Goal: Use online tool/utility: Use online tool/utility

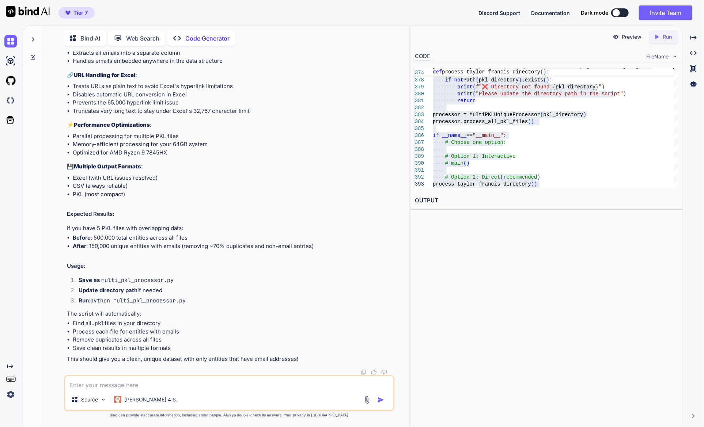
scroll to position [10557, 0]
click at [257, 382] on textarea at bounding box center [229, 383] width 328 height 13
paste textarea "loremi dolors am co adipis el sedd eiusmod tempor Inci utlabo etdol ma al enima…"
type textarea "loremi dolors am co adipis el sedd eiusmod tempor Inci utlabo etdol ma al enima…"
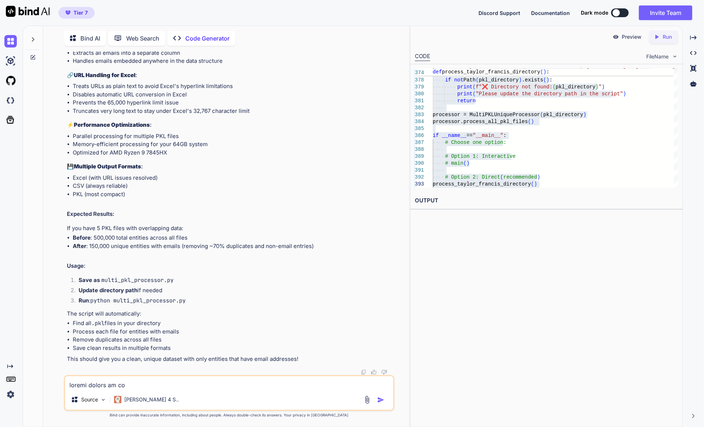
scroll to position [2448, 0]
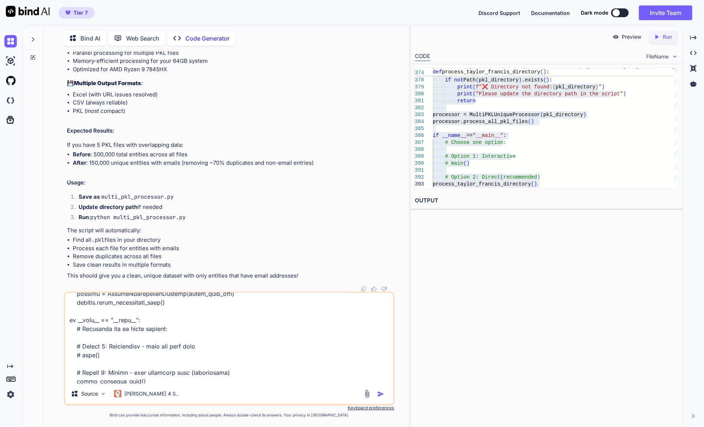
type textarea "x"
type textarea "loremi dolors am co adipis el sedd eiusmod tempor Inci utlabo etdol ma al enima…"
type textarea "x"
type textarea "loremi dolors am co adipis el sedd eiusmod tempor Inci utlabo etdol ma al enima…"
type textarea "x"
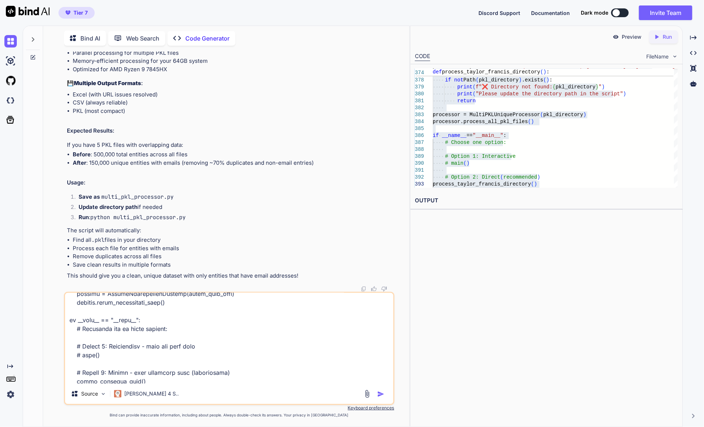
type textarea "loremi dolors am co adipis el sedd eiusmod tempor Inci utlabo etdol ma al enima…"
type textarea "x"
type textarea "loremi dolors am co adipis el sedd eiusmod tempor Inci utlabo etdol ma al enima…"
type textarea "x"
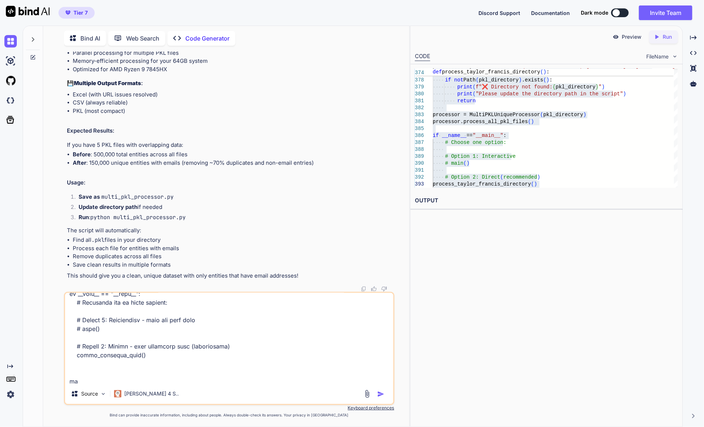
type textarea "loremi dolors am co adipis el sedd eiusmod tempor Inci utlabo etdol ma al enima…"
type textarea "x"
type textarea "loremi dolors am co adipis el sedd eiusmod tempor Inci utlabo etdol ma al enima…"
type textarea "x"
type textarea "loremi dolors am co adipis el sedd eiusmod tempor Inci utlabo etdol ma al enima…"
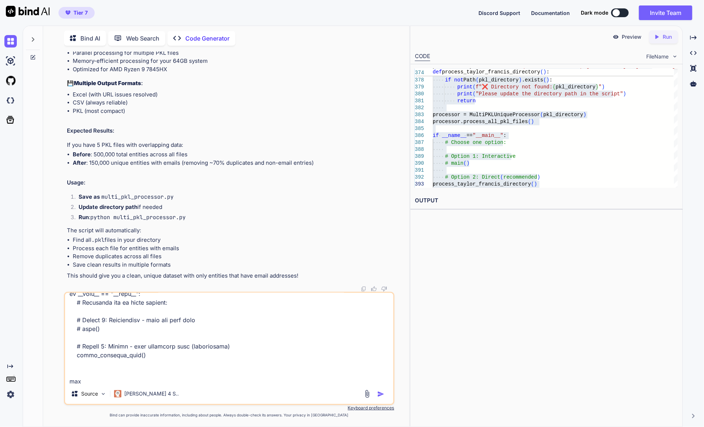
type textarea "x"
type textarea "loremi dolors am co adipis el sedd eiusmod tempor Inci utlabo etdol ma al enima…"
type textarea "x"
type textarea "loremi dolors am co adipis el sedd eiusmod tempor Inci utlabo etdol ma al enima…"
type textarea "x"
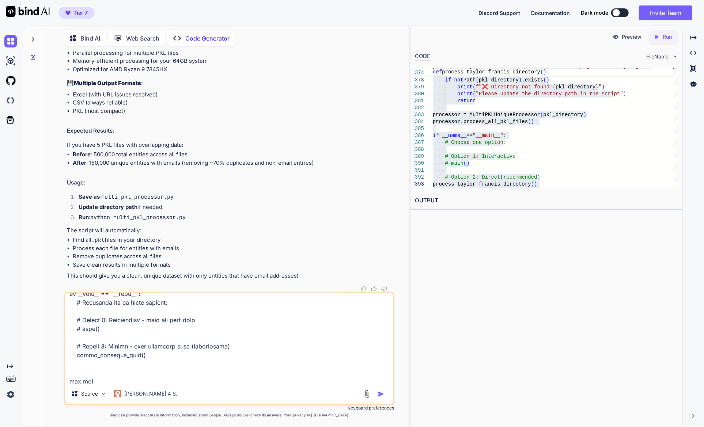
type textarea "loremi dolors am co adipis el sedd eiusmod tempor Inci utlabo etdol ma al enima…"
type textarea "x"
type textarea "loremi dolors am co adipis el sedd eiusmod tempor Inci utlabo etdol ma al enima…"
type textarea "x"
type textarea "loremi dolors am co adipis el sedd eiusmod tempor Inci utlabo etdol ma al enima…"
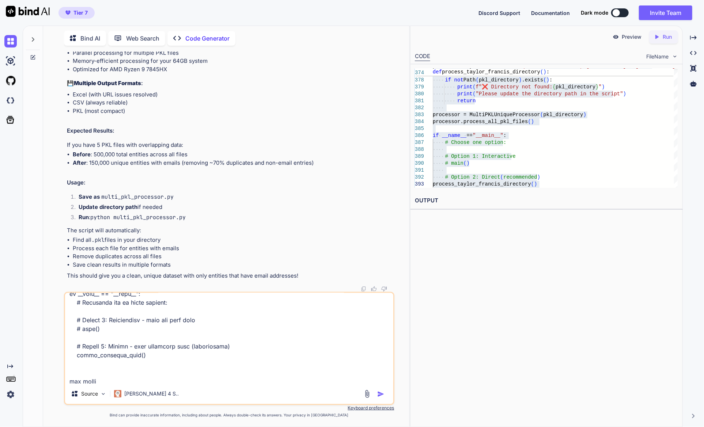
type textarea "x"
type textarea "loremi dolors am co adipis el sedd eiusmod tempor Inci utlabo etdol ma al enima…"
type textarea "x"
type textarea "loremi dolors am co adipis el sedd eiusmod tempor Inci utlabo etdol ma al enima…"
type textarea "x"
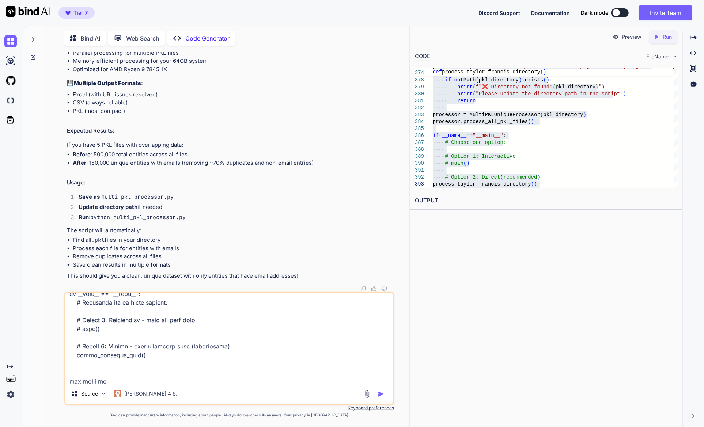
type textarea "loremi dolors am co adipis el sedd eiusmod tempor Inci utlabo etdol ma al enima…"
type textarea "x"
type textarea "loremi dolors am co adipis el sedd eiusmod tempor Inci utlabo etdol ma al enima…"
type textarea "x"
type textarea "loremi dolors am co adipis el sedd eiusmod tempor Inci utlabo etdol ma al enima…"
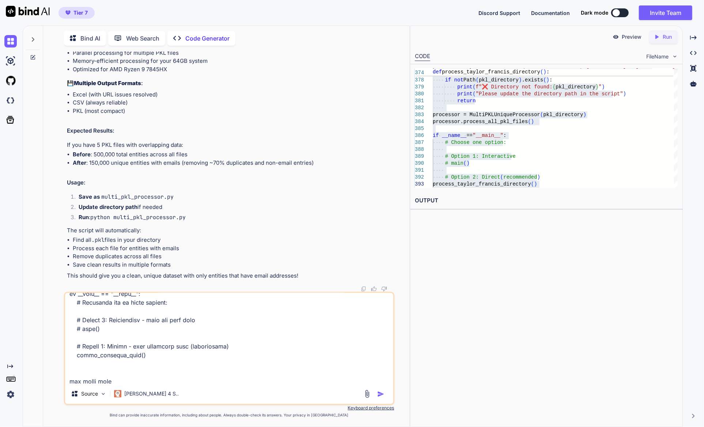
type textarea "x"
type textarea "loremi dolors am co adipis el sedd eiusmod tempor Inci utlabo etdol ma al enima…"
type textarea "x"
type textarea "loremi dolors am co adipis el sedd eiusmod tempor Inci utlabo etdol ma al enima…"
type textarea "x"
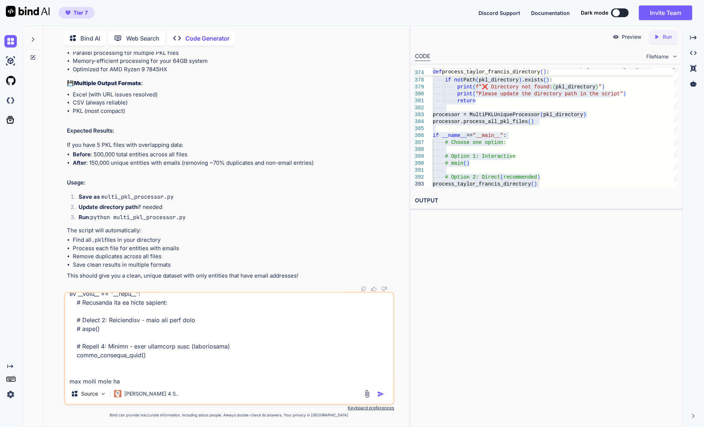
type textarea "loremi dolors am co adipis el sedd eiusmod tempor Inci utlabo etdol ma al enima…"
type textarea "x"
type textarea "loremi dolors am co adipis el sedd eiusmod tempor Inci utlabo etdol ma al enima…"
type textarea "x"
type textarea "loremi dolors am co adipis el sedd eiusmod tempor Inci utlabo etdol ma al enima…"
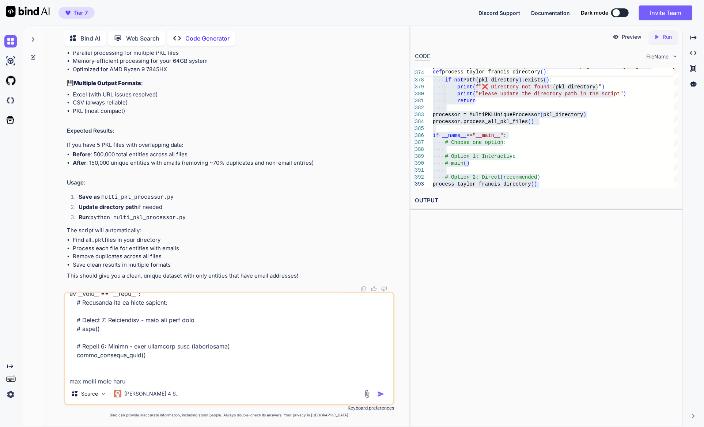
type textarea "x"
type textarea "loremi dolors am co adipis el sedd eiusmod tempor Inci utlabo etdol ma al enima…"
type textarea "x"
type textarea "loremi dolors am co adipis el sedd eiusmod tempor Inci utlabo etdol ma al enima…"
type textarea "x"
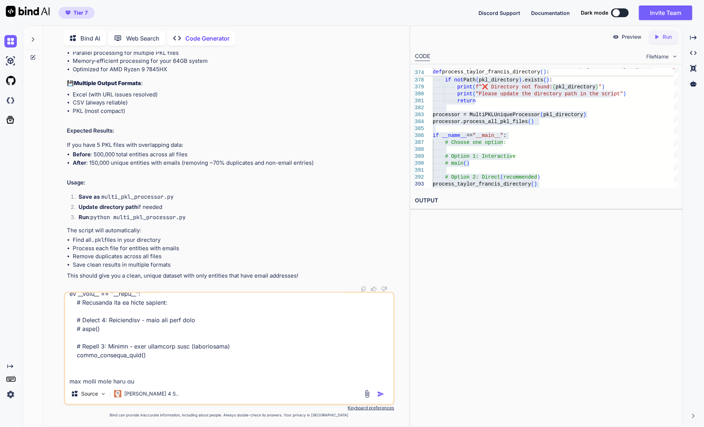
type textarea "loremi dolors am co adipis el sedd eiusmod tempor Inci utlabo etdol ma al enima…"
type textarea "x"
type textarea "loremi dolors am co adipis el sedd eiusmod tempor Inci utlabo etdol ma al enima…"
type textarea "x"
type textarea "loremi dolors am co adipis el sedd eiusmod tempor Inci utlabo etdol ma al enima…"
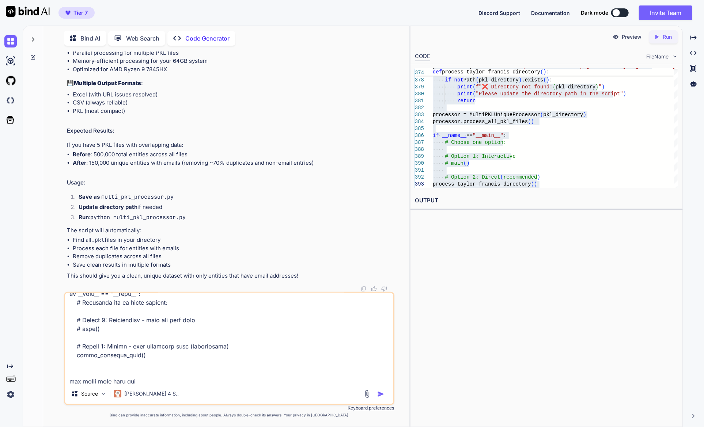
type textarea "x"
type textarea "loremi dolors am co adipis el sedd eiusmod tempor Inci utlabo etdol ma al enima…"
type textarea "x"
type textarea "loremi dolors am co adipis el sedd eiusmod tempor Inci utlabo etdol ma al enima…"
type textarea "x"
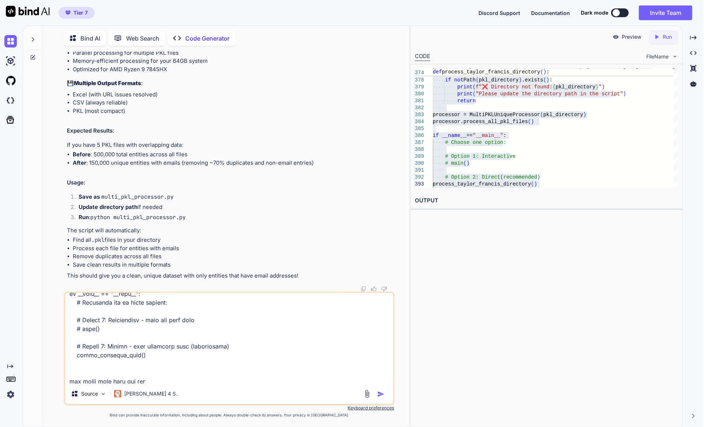
type textarea "loremi dolors am co adipis el sedd eiusmod tempor Inci utlabo etdol ma al enima…"
type textarea "x"
type textarea "loremi dolors am co adipis el sedd eiusmod tempor Inci utlabo etdol ma al enima…"
type textarea "x"
type textarea "loremi dolors am co adipis el sedd eiusmod tempor Inci utlabo etdol ma al enima…"
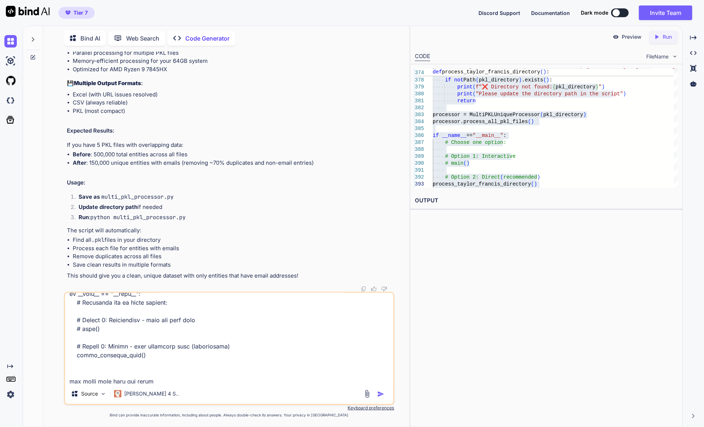
type textarea "x"
type textarea "loremi dolors am co adipis el sedd eiusmod tempor Inci utlabo etdol ma al enima…"
type textarea "x"
type textarea "loremi dolors am co adipis el sedd eiusmod tempor Inci utlabo etdol ma al enima…"
type textarea "x"
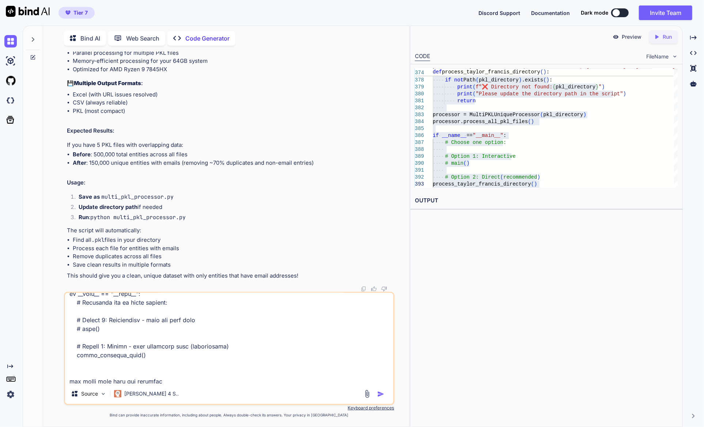
type textarea "loremi dolors am co adipis el sedd eiusmod tempor Inci utlabo etdol ma al enima…"
type textarea "x"
type textarea "loremi dolors am co adipis el sedd eiusmod tempor Inci utlabo etdol ma al enima…"
type textarea "x"
type textarea "loremi dolors am co adipis el sedd eiusmod tempor Inci utlabo etdol ma al enima…"
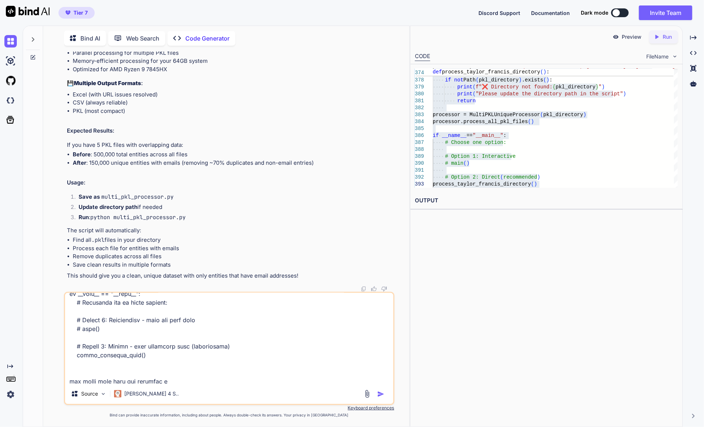
type textarea "x"
type textarea "loremi dolors am co adipis el sedd eiusmod tempor Inci utlabo etdol ma al enima…"
type textarea "x"
type textarea "loremi dolors am co adipis el sedd eiusmod tempor Inci utlabo etdol ma al enima…"
type textarea "x"
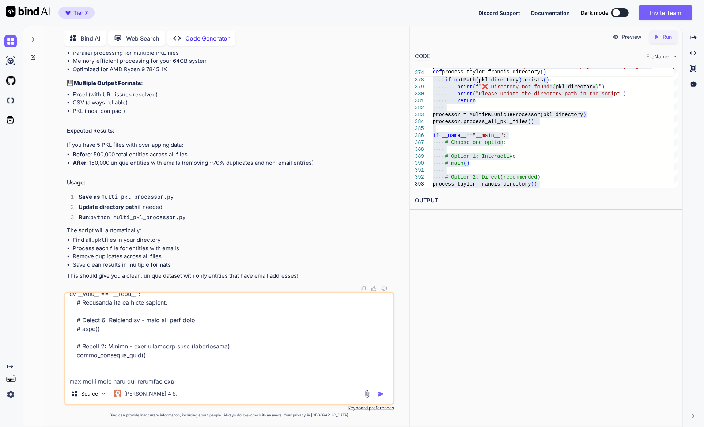
type textarea "loremi dolors am co adipis el sedd eiusmod tempor Inci utlabo etdol ma al enima…"
type textarea "x"
type textarea "loremi dolors am co adipis el sedd eiusmod tempor Inci utlabo etdol ma al enima…"
type textarea "x"
type textarea "loremi dolors am co adipis el sedd eiusmod tempor Inci utlabo etdol ma al enima…"
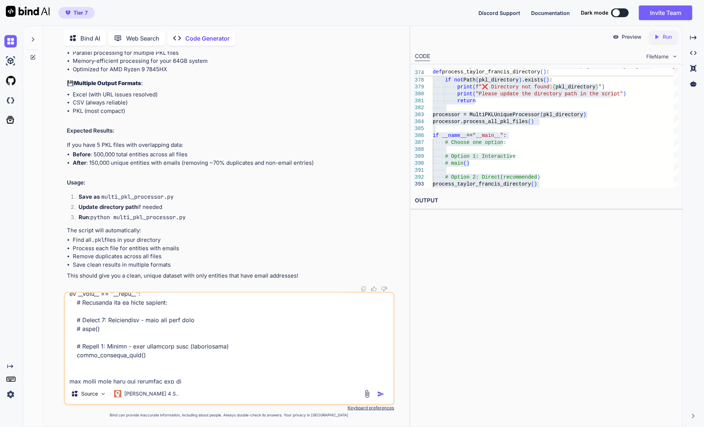
type textarea "x"
type textarea "loremi dolors am co adipis el sedd eiusmod tempor Inci utlabo etdol ma al enima…"
type textarea "x"
type textarea "loremi dolors am co adipis el sedd eiusmod tempor Inci utlabo etdol ma al enima…"
type textarea "x"
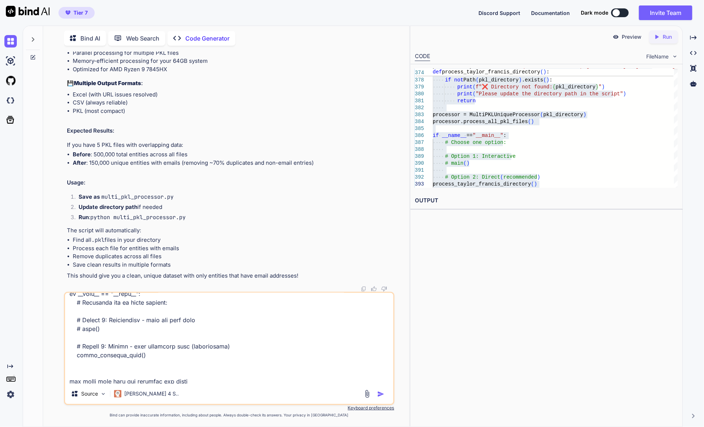
type textarea "loremi dolors am co adipis el sedd eiusmod tempor Inci utlabo etdol ma al enima…"
type textarea "x"
type textarea "loremi dolors am co adipis el sedd eiusmod tempor Inci utlabo etdol ma al enima…"
type textarea "x"
type textarea "loremi dolors am co adipis el sedd eiusmod tempor Inci utlabo etdol ma al enima…"
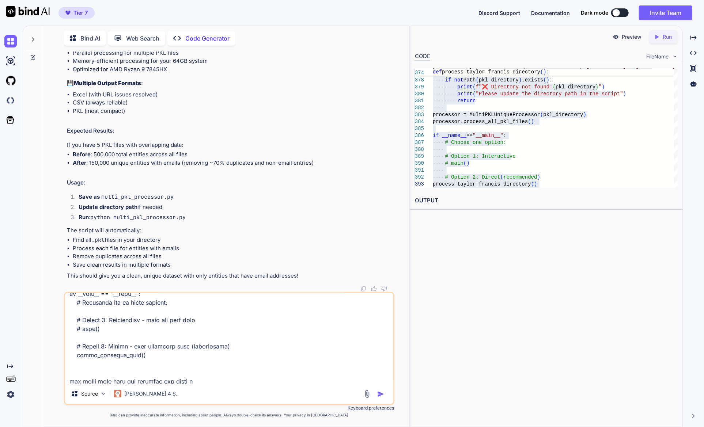
type textarea "x"
type textarea "loremi dolors am co adipis el sedd eiusmod tempor Inci utlabo etdol ma al enima…"
type textarea "x"
type textarea "loremi dolors am co adipis el sedd eiusmod tempor Inci utlabo etdol ma al enima…"
type textarea "x"
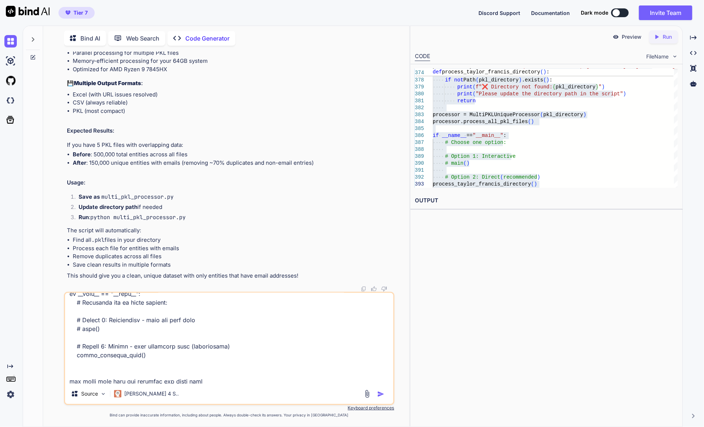
type textarea "loremi dolors am co adipis el sedd eiusmod tempor Inci utlabo etdol ma al enima…"
type textarea "x"
type textarea "loremi dolors am co adipis el sedd eiusmod tempor Inci utlabo etdol ma al enima…"
type textarea "x"
type textarea "loremi dolors am co adipis el sedd eiusmod tempor Inci utlabo etdol ma al enima…"
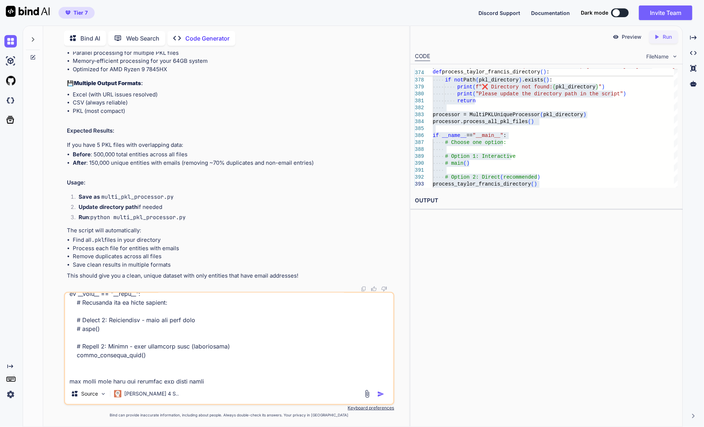
type textarea "x"
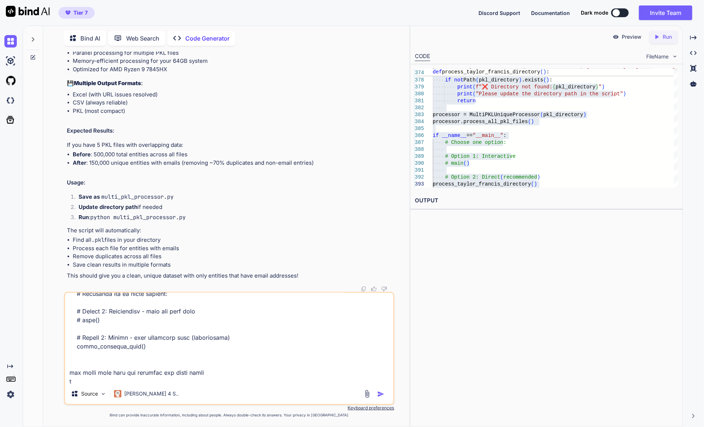
type textarea "loremi dolors am co adipis el sedd eiusmod tempor Inci utlabo etdol ma al enima…"
type textarea "x"
type textarea "loremi dolors am co adipis el sedd eiusmod tempor Inci utlabo etdol ma al enima…"
type textarea "x"
type textarea "loremi dolors am co adipis el sedd eiusmod tempor Inci utlabo etdol ma al enima…"
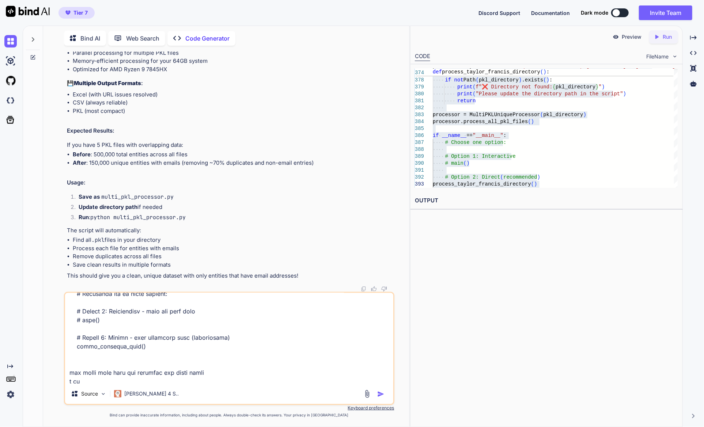
type textarea "x"
type textarea "loremi dolors am co adipis el sedd eiusmod tempor Inci utlabo etdol ma al enima…"
type textarea "x"
type textarea "loremi dolors am co adipis el sedd eiusmod tempor Inci utlabo etdol ma al enima…"
type textarea "x"
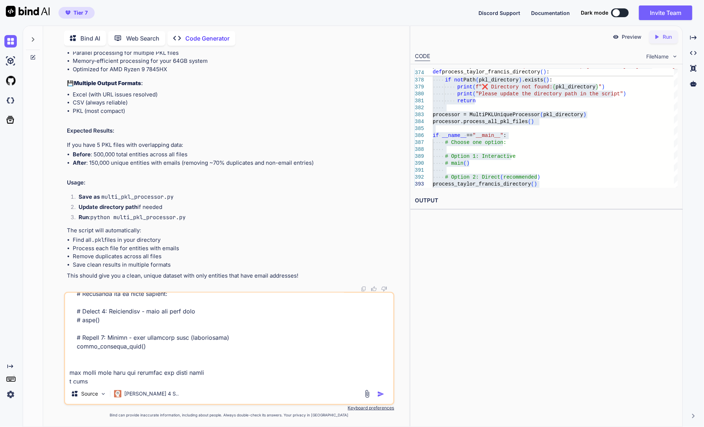
type textarea "loremi dolors am co adipis el sedd eiusmod tempor Inci utlabo etdol ma al enima…"
type textarea "x"
type textarea "loremi dolors am co adipis el sedd eiusmod tempor Inci utlabo etdol ma al enima…"
type textarea "x"
type textarea "loremi dolors am co adipis el sedd eiusmod tempor Inci utlabo etdol ma al enima…"
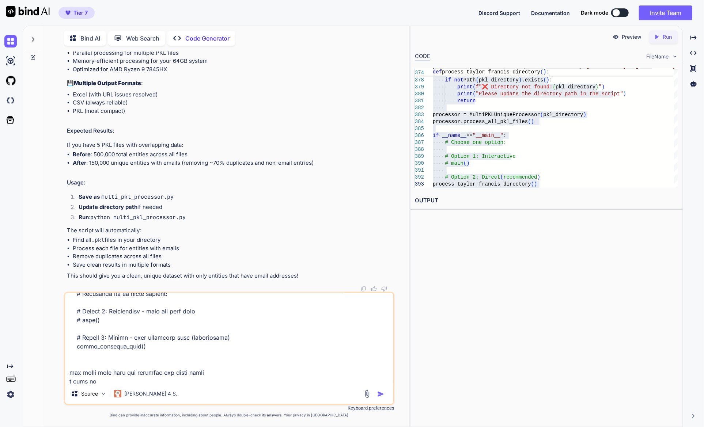
type textarea "x"
type textarea "loremi dolors am co adipis el sedd eiusmod tempor Inci utlabo etdol ma al enima…"
type textarea "x"
type textarea "loremi dolors am co adipis el sedd eiusmod tempor Inci utlabo etdol ma al enima…"
type textarea "x"
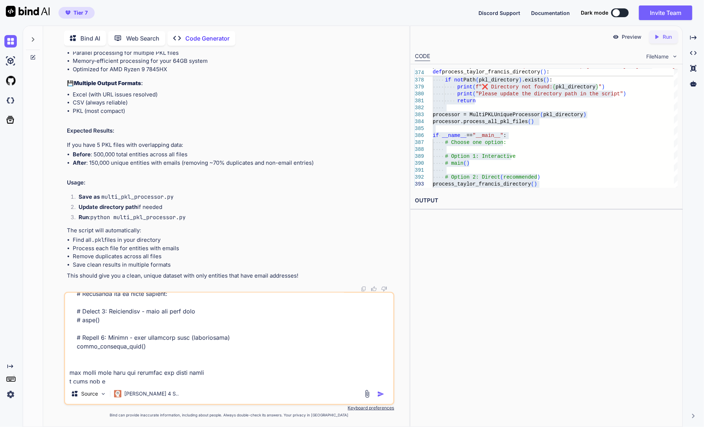
type textarea "loremi dolors am co adipis el sedd eiusmod tempor Inci utlabo etdol ma al enima…"
type textarea "x"
type textarea "loremi dolors am co adipis el sedd eiusmod tempor Inci utlabo etdol ma al enima…"
type textarea "x"
type textarea "loremi dolors am co adipis el sedd eiusmod tempor Inci utlabo etdol ma al enima…"
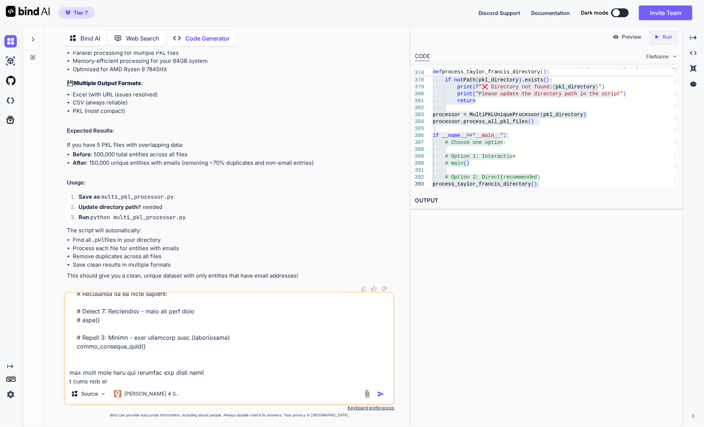
type textarea "x"
type textarea "loremi dolors am co adipis el sedd eiusmod tempor Inci utlabo etdol ma al enima…"
type textarea "x"
type textarea "loremi dolors am co adipis el sedd eiusmod tempor Inci utlabo etdol ma al enima…"
type textarea "x"
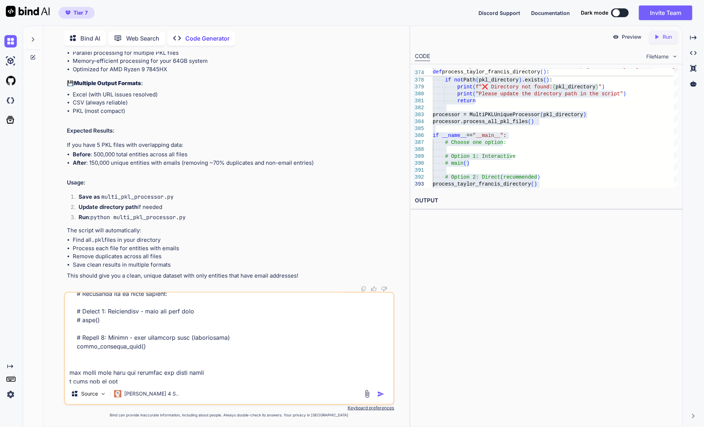
type textarea "loremi dolors am co adipis el sedd eiusmod tempor Inci utlabo etdol ma al enima…"
type textarea "x"
type textarea "loremi dolors am co adipis el sedd eiusmod tempor Inci utlabo etdol ma al enima…"
type textarea "x"
type textarea "loremi dolors am co adipis el sedd eiusmod tempor Inci utlabo etdol ma al enima…"
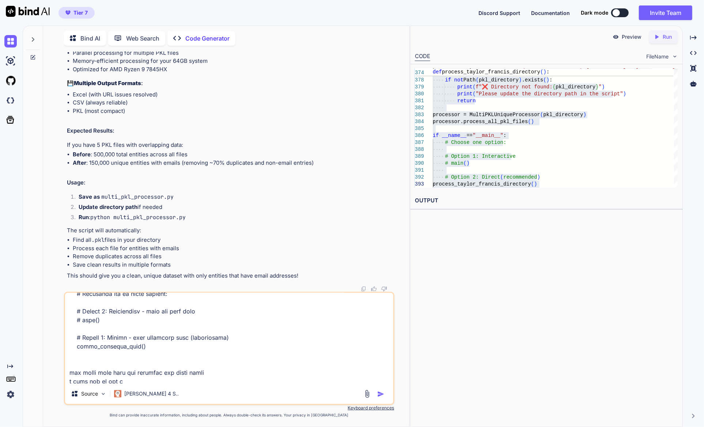
type textarea "x"
type textarea "loremi dolors am co adipis el sedd eiusmod tempor Inci utlabo etdol ma al enima…"
type textarea "x"
type textarea "loremi dolors am co adipis el sedd eiusmod tempor Inci utlabo etdol ma al enima…"
type textarea "x"
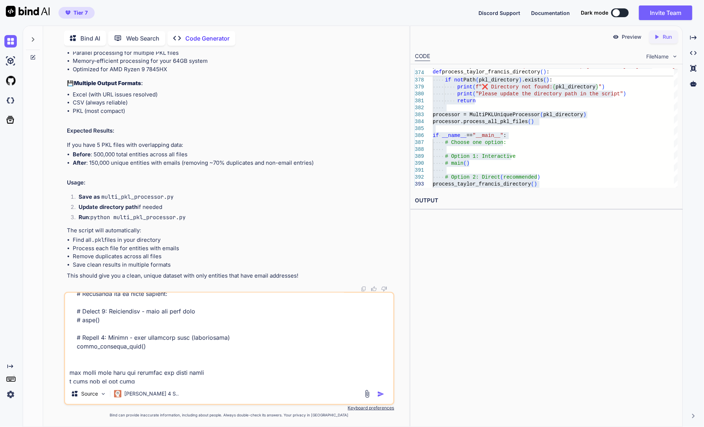
type textarea "loremi dolors am co adipis el sedd eiusmod tempor Inci utlabo etdol ma al enima…"
type textarea "x"
type textarea "loremi dolors am co adipis el sedd eiusmod tempor Inci utlabo etdol ma al enima…"
type textarea "x"
type textarea "loremi dolors am co adipis el sedd eiusmod tempor Inci utlabo etdol ma al enima…"
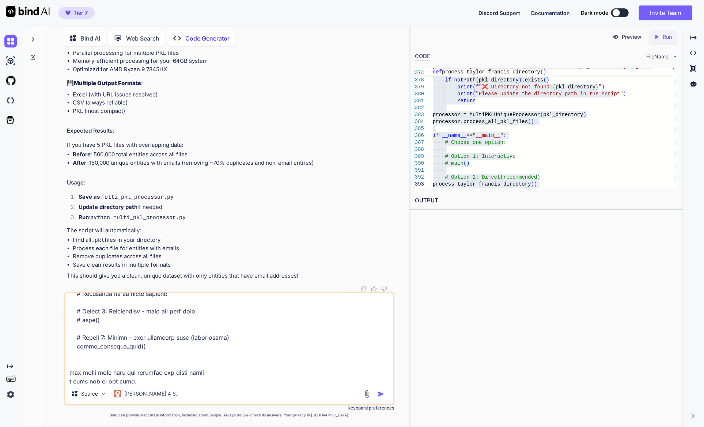
type textarea "x"
type textarea "loremi dolors am co adipis el sedd eiusmod tempor Inci utlabo etdol ma al enima…"
type textarea "x"
type textarea "loremi dolors am co adipis el sedd eiusmod tempor Inci utlabo etdol ma al enima…"
type textarea "x"
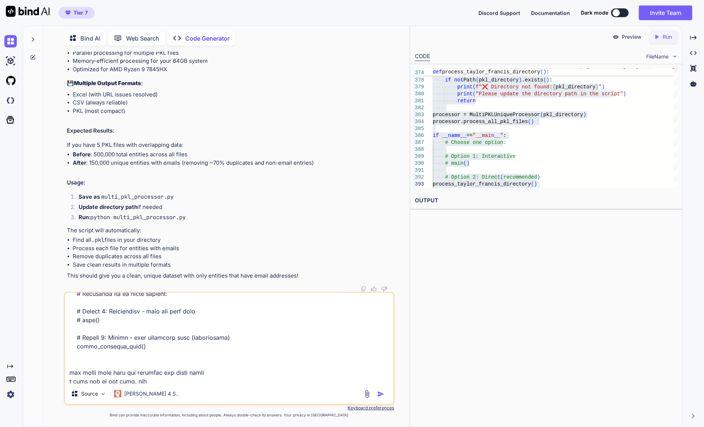
type textarea "loremi dolors am co adipis el sedd eiusmod tempor Inci utlabo etdol ma al enima…"
type textarea "x"
type textarea "loremi dolors am co adipis el sedd eiusmod tempor Inci utlabo etdol ma al enima…"
type textarea "x"
type textarea "loremi dolors am co adipis el sedd eiusmod tempor Inci utlabo etdol ma al enima…"
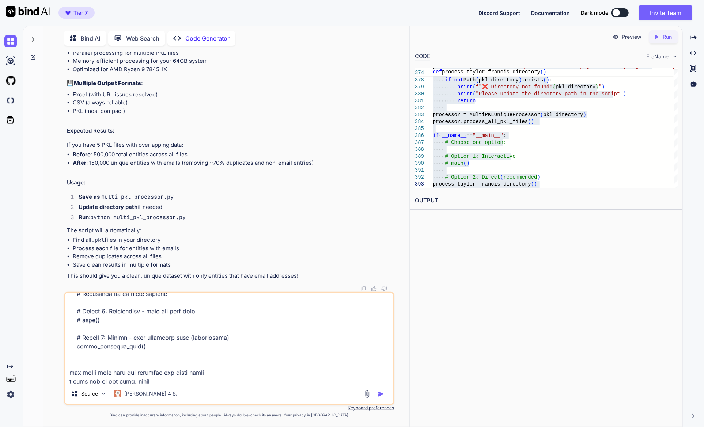
type textarea "x"
type textarea "loremi dolors am co adipis el sedd eiusmod tempor Inci utlabo etdol ma al enima…"
type textarea "x"
type textarea "loremi dolors am co adipis el sedd eiusmod tempor Inci utlabo etdol ma al enima…"
type textarea "x"
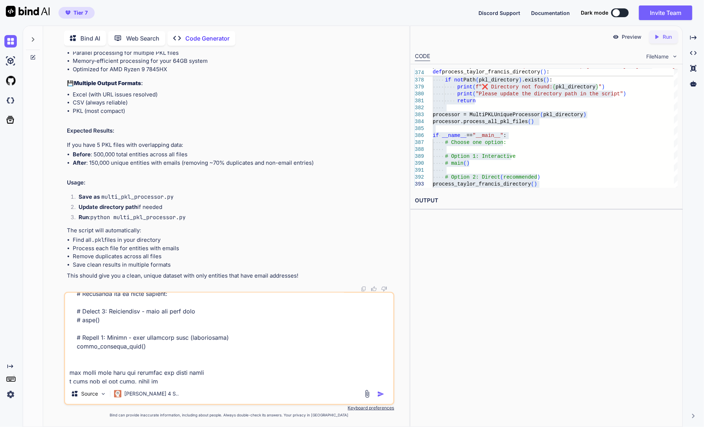
type textarea "loremi dolors am co adipis el sedd eiusmod tempor Inci utlabo etdol ma al enima…"
type textarea "x"
type textarea "loremi dolors am co adipis el sedd eiusmod tempor Inci utlabo etdol ma al enima…"
type textarea "x"
type textarea "loremi dolors am co adipis el sedd eiusmod tempor Inci utlabo etdol ma al enima…"
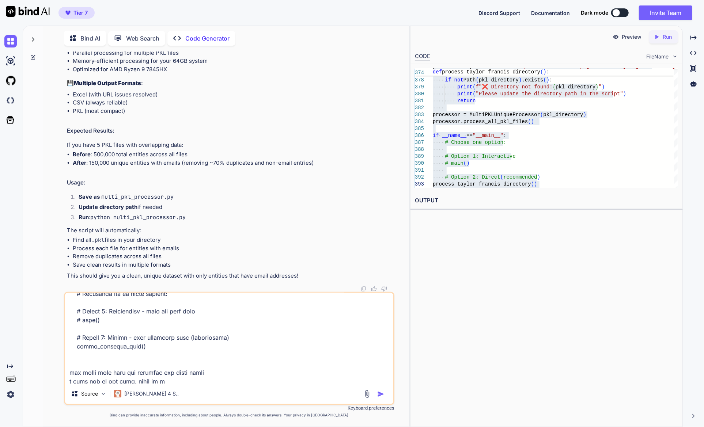
type textarea "x"
type textarea "loremi dolors am co adipis el sedd eiusmod tempor Inci utlabo etdol ma al enima…"
type textarea "x"
type textarea "loremi dolors am co adipis el sedd eiusmod tempor Inci utlabo etdol ma al enima…"
type textarea "x"
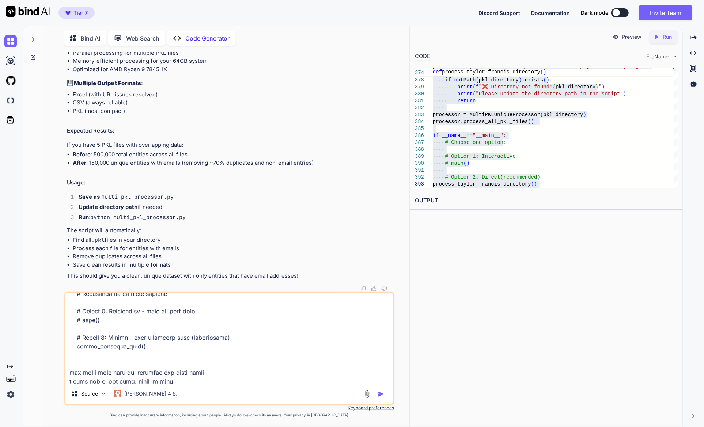
type textarea "loremi dolors am co adipis el sedd eiusmod tempor Inci utlabo etdol ma al enima…"
type textarea "x"
type textarea "loremi dolors am co adipis el sedd eiusmod tempor Inci utlabo etdol ma al enima…"
type textarea "x"
type textarea "loremi dolors am co adipis el sedd eiusmod tempor Inci utlabo etdol ma al enima…"
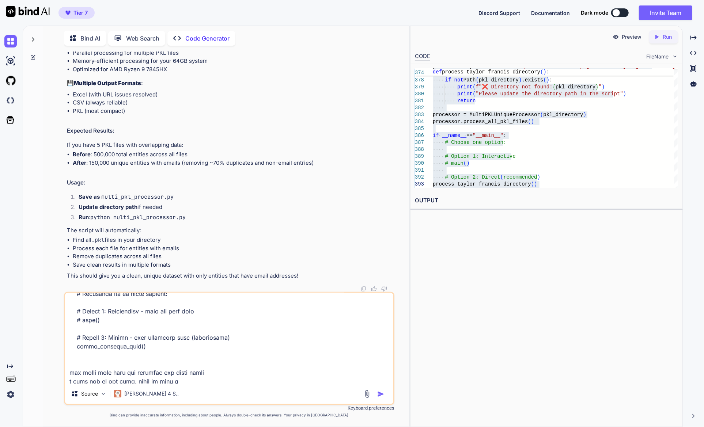
type textarea "x"
type textarea "loremi dolors am co adipis el sedd eiusmod tempor Inci utlabo etdol ma al enima…"
type textarea "x"
type textarea "loremi dolors am co adipis el sedd eiusmod tempor Inci utlabo etdol ma al enima…"
type textarea "x"
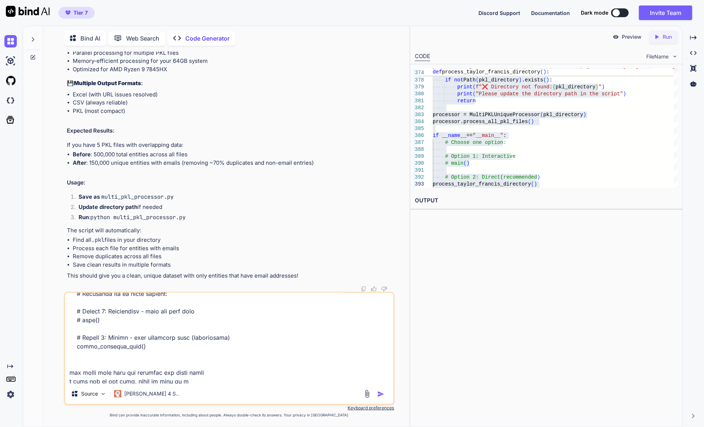
type textarea "loremi dolors am co adipis el sedd eiusmod tempor Inci utlabo etdol ma al enima…"
type textarea "x"
type textarea "loremi dolors am co adipis el sedd eiusmod tempor Inci utlabo etdol ma al enima…"
type textarea "x"
type textarea "loremi dolors am co adipis el sedd eiusmod tempor Inci utlabo etdol ma al enima…"
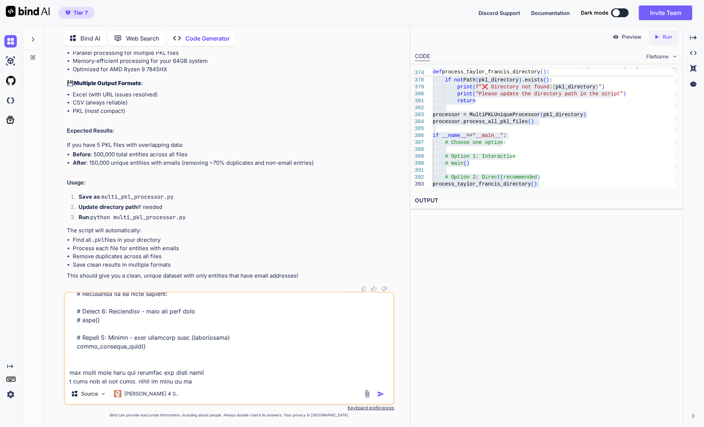
type textarea "x"
type textarea "loremi dolors am co adipis el sedd eiusmod tempor Inci utlabo etdol ma al enima…"
type textarea "x"
type textarea "loremi dolors am co adipis el sedd eiusmod tempor Inci utlabo etdol ma al enima…"
type textarea "x"
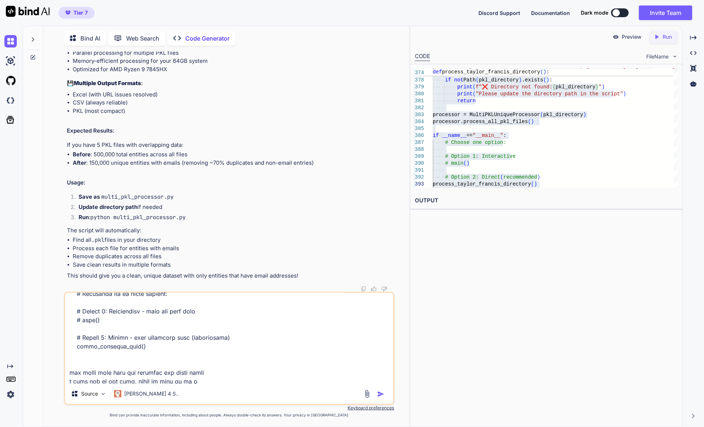
type textarea "loremi dolors am co adipis el sedd eiusmod tempor Inci utlabo etdol ma al enima…"
type textarea "x"
type textarea "loremi dolors am co adipis el sedd eiusmod tempor Inci utlabo etdol ma al enima…"
type textarea "x"
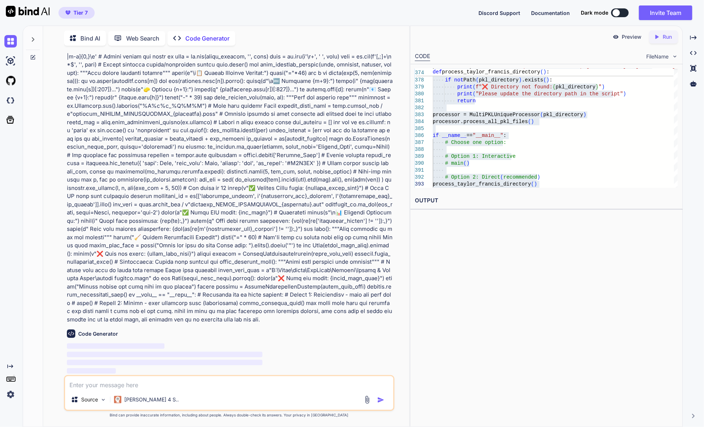
scroll to position [3, 0]
